Goal: Task Accomplishment & Management: Complete application form

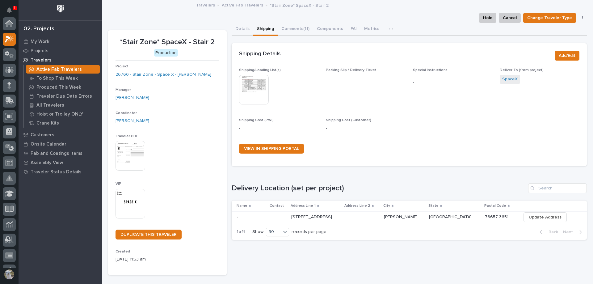
scroll to position [15, 0]
click at [7, 133] on icon at bounding box center [9, 131] width 9 height 7
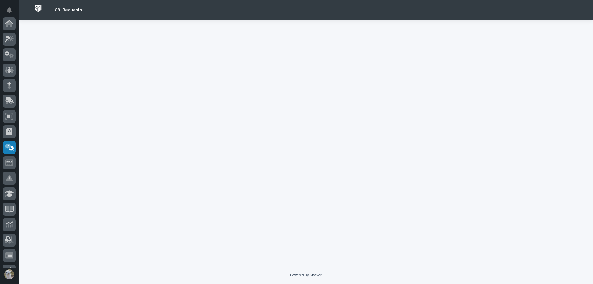
scroll to position [120, 0]
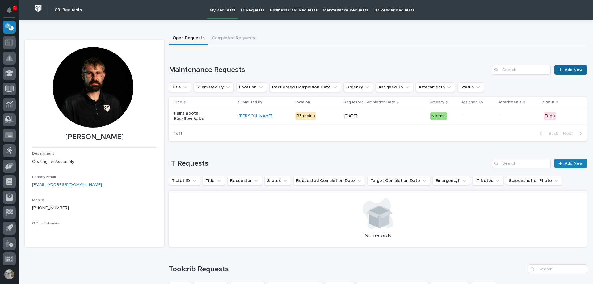
click at [572, 71] on span "Add New" at bounding box center [573, 70] width 18 height 4
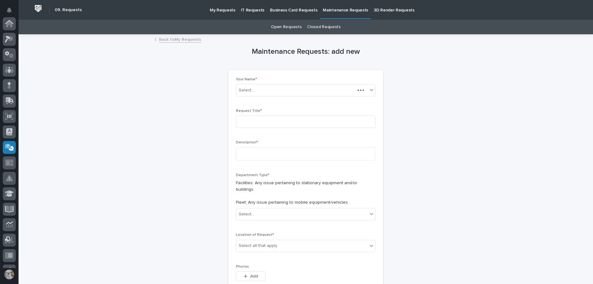
scroll to position [120, 0]
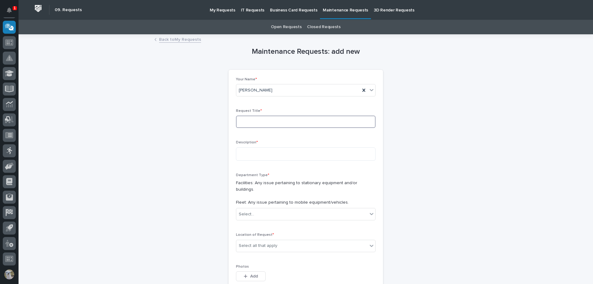
click at [261, 124] on input at bounding box center [306, 121] width 140 height 12
type input "Paint Booth Air Makeup"
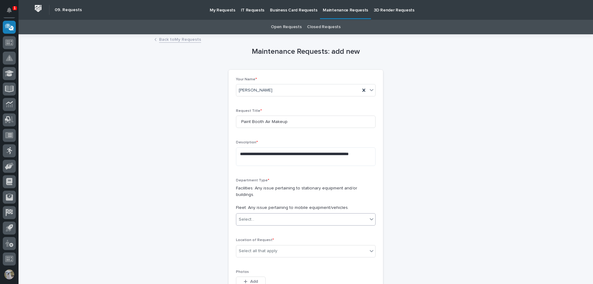
click at [299, 218] on div "Select..." at bounding box center [306, 219] width 140 height 12
click at [267, 222] on div "Facilities" at bounding box center [303, 225] width 139 height 11
click at [272, 161] on textarea "**********" at bounding box center [306, 156] width 140 height 19
click at [333, 246] on div "Select all that apply" at bounding box center [301, 251] width 131 height 10
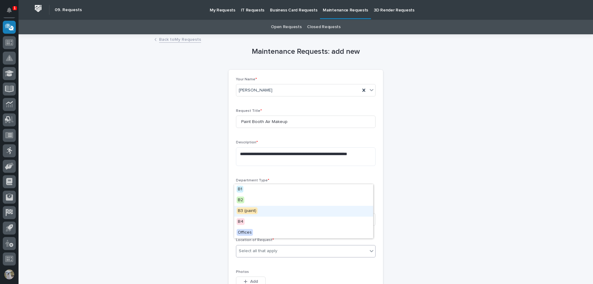
click at [258, 210] on div "B3 (paint)" at bounding box center [303, 211] width 139 height 11
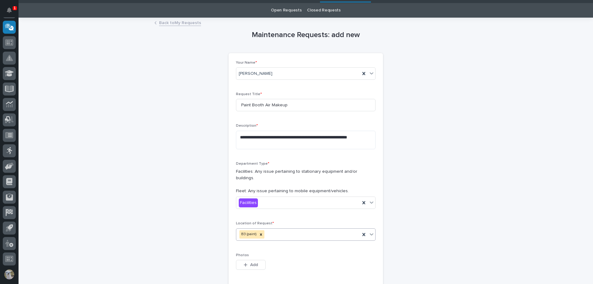
scroll to position [31, 0]
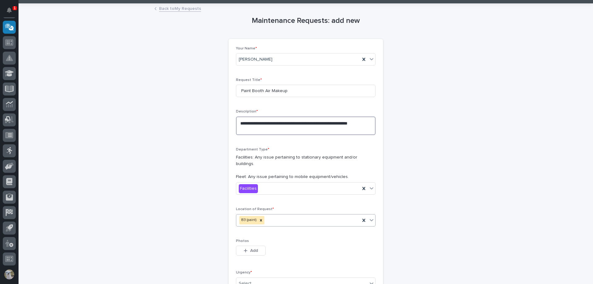
click at [262, 127] on textarea "**********" at bounding box center [306, 125] width 140 height 19
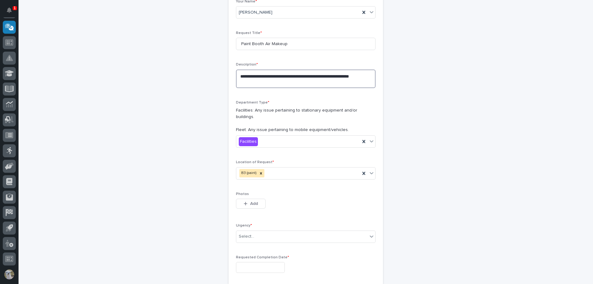
scroll to position [93, 0]
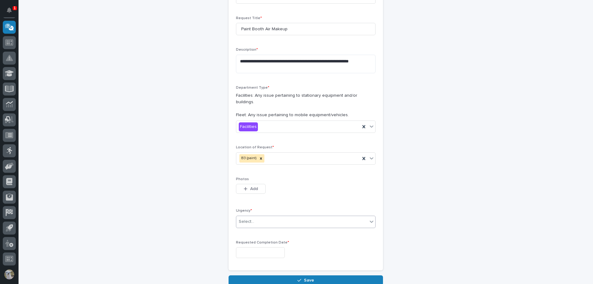
click at [300, 216] on div "Select..." at bounding box center [301, 221] width 131 height 10
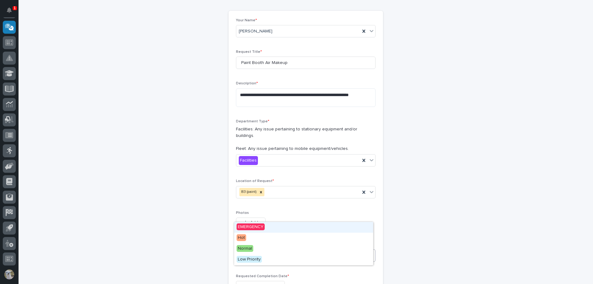
scroll to position [0, 0]
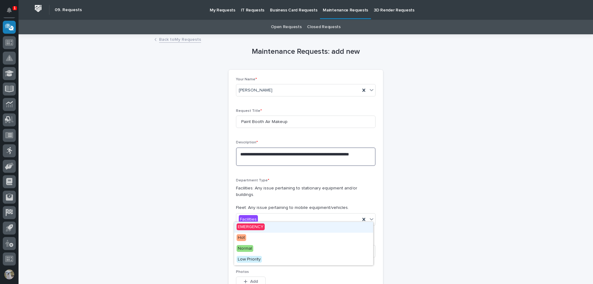
click at [272, 161] on textarea "**********" at bounding box center [306, 156] width 140 height 19
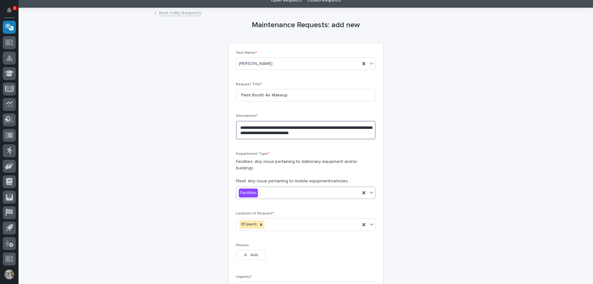
scroll to position [62, 0]
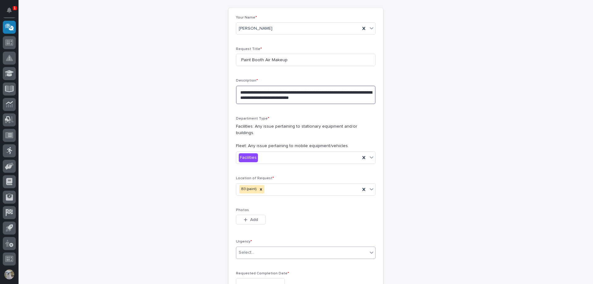
type textarea "**********"
click at [265, 247] on div "Select..." at bounding box center [301, 252] width 131 height 10
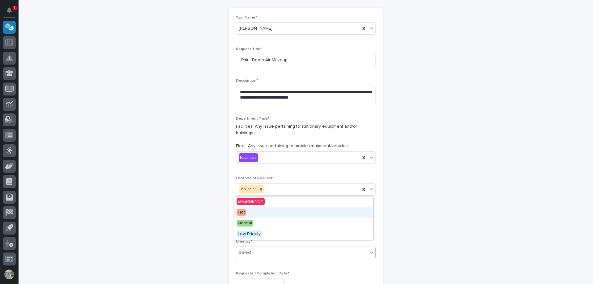
click at [261, 216] on div "Hot" at bounding box center [303, 212] width 139 height 11
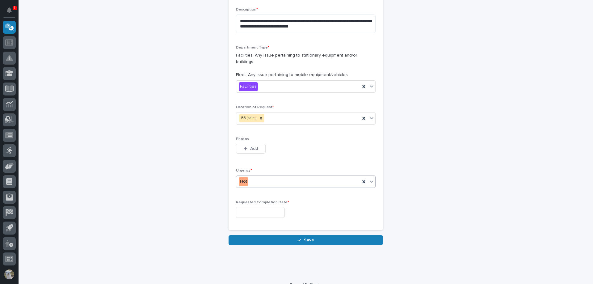
scroll to position [136, 0]
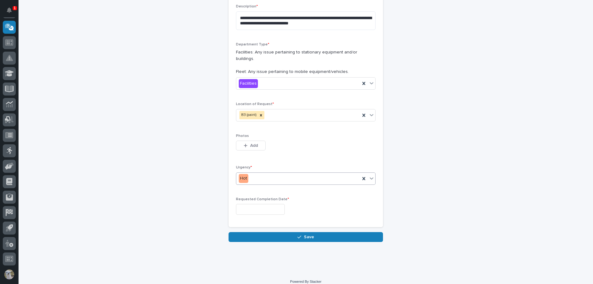
click at [260, 207] on input "text" at bounding box center [260, 209] width 49 height 11
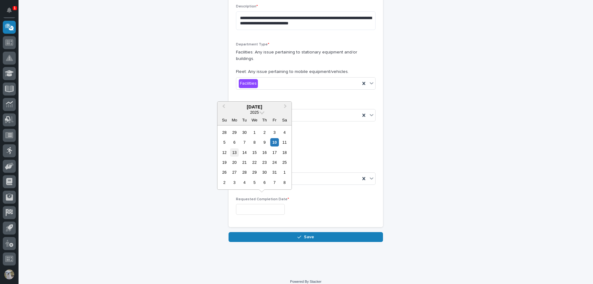
click at [232, 153] on div "13" at bounding box center [234, 152] width 8 height 8
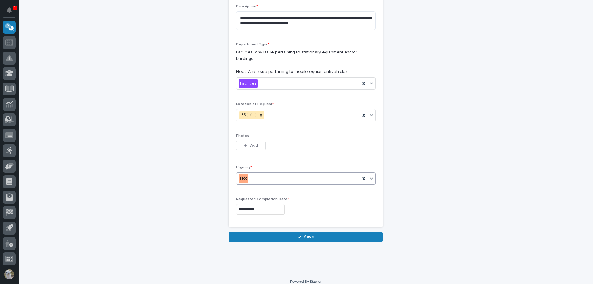
click at [371, 175] on icon at bounding box center [371, 178] width 6 height 6
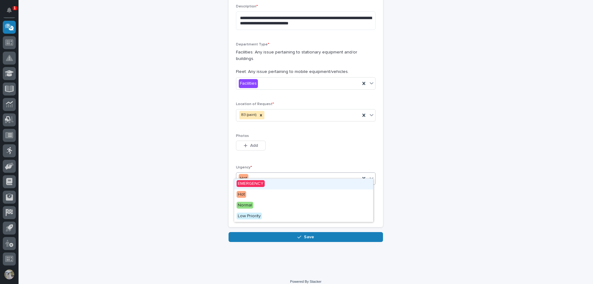
click at [269, 182] on div "EMERGENCY" at bounding box center [303, 183] width 139 height 11
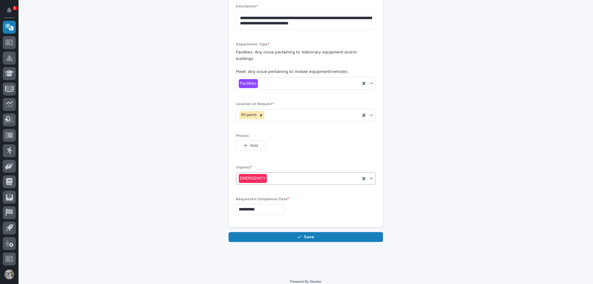
click at [266, 204] on input "**********" at bounding box center [260, 209] width 49 height 11
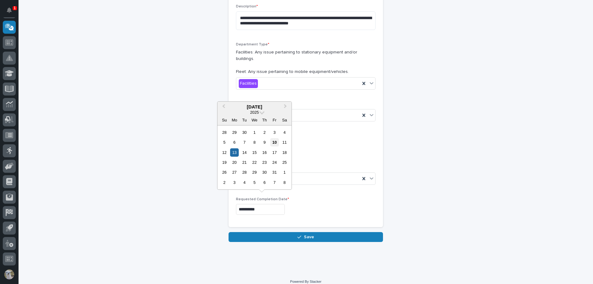
click at [276, 139] on div "10" at bounding box center [274, 142] width 8 height 8
type input "**********"
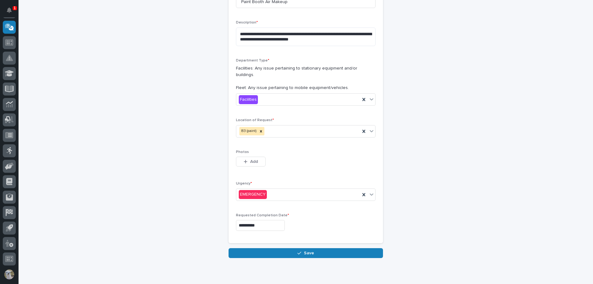
scroll to position [124, 0]
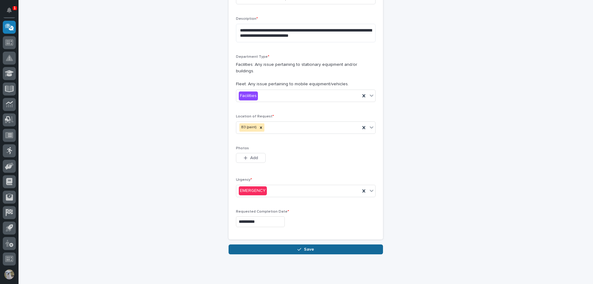
click at [327, 244] on button "Save" at bounding box center [305, 249] width 154 height 10
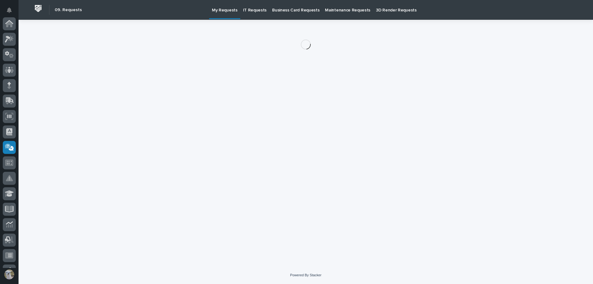
scroll to position [120, 0]
